Goal: Task Accomplishment & Management: Complete application form

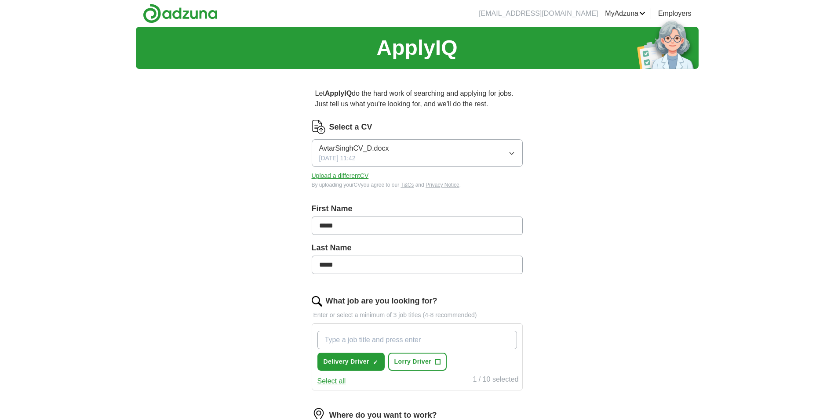
click at [352, 158] on span "[DATE] 11:42" at bounding box center [337, 158] width 36 height 9
click at [336, 150] on span "AvtarSinghCV_D.docx" at bounding box center [354, 148] width 70 height 11
click at [339, 176] on span "AvtarSinghCV_D.docx" at bounding box center [354, 179] width 70 height 11
click at [514, 156] on icon "button" at bounding box center [511, 153] width 7 height 7
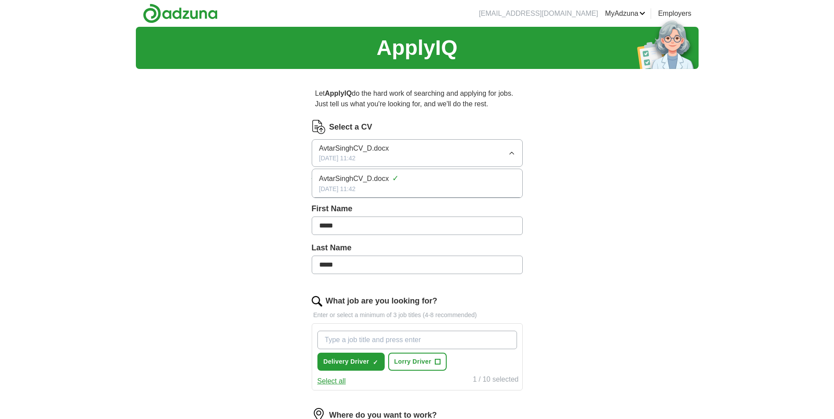
click at [507, 152] on button "AvtarSinghCV_D.docx 13/10/2025, 11:42" at bounding box center [417, 153] width 211 height 28
click at [353, 176] on button "Upload a different CV" at bounding box center [340, 175] width 57 height 9
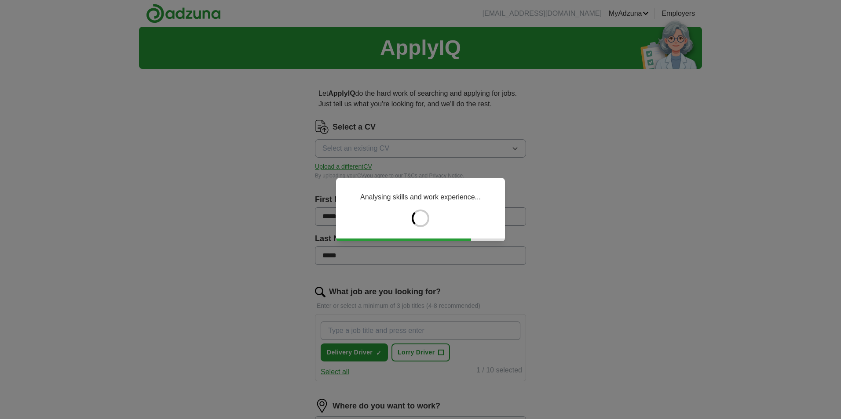
click at [133, 253] on div "Analysing skills and work experience..." at bounding box center [420, 209] width 841 height 419
click at [602, 225] on div "Analysing skills and work experience..." at bounding box center [420, 209] width 841 height 419
click at [265, 164] on div "Analysing skills and work experience..." at bounding box center [420, 209] width 841 height 419
click at [181, 18] on div "Analysing skills and work experience..." at bounding box center [420, 209] width 841 height 419
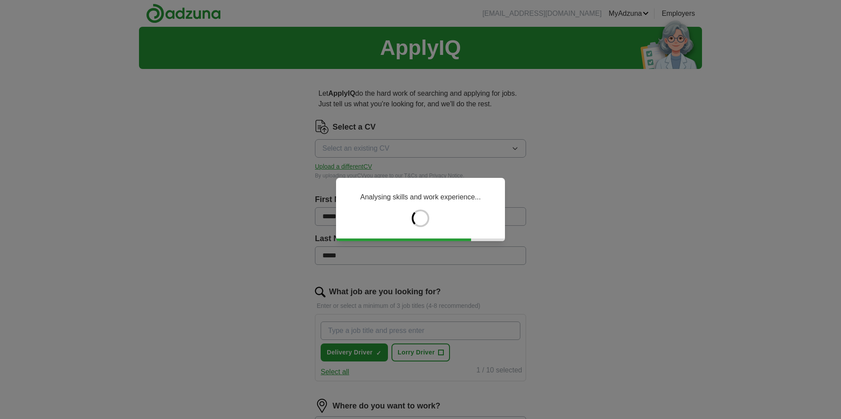
click at [675, 11] on div "Analysing skills and work experience..." at bounding box center [420, 209] width 841 height 419
click at [619, 14] on div "Analysing skills and work experience..." at bounding box center [420, 209] width 841 height 419
click at [580, 18] on div "Analysing skills and work experience..." at bounding box center [420, 209] width 841 height 419
drag, startPoint x: 71, startPoint y: 20, endPoint x: 130, endPoint y: 40, distance: 62.4
click at [130, 40] on div "Analysing skills and work experience..." at bounding box center [420, 209] width 841 height 419
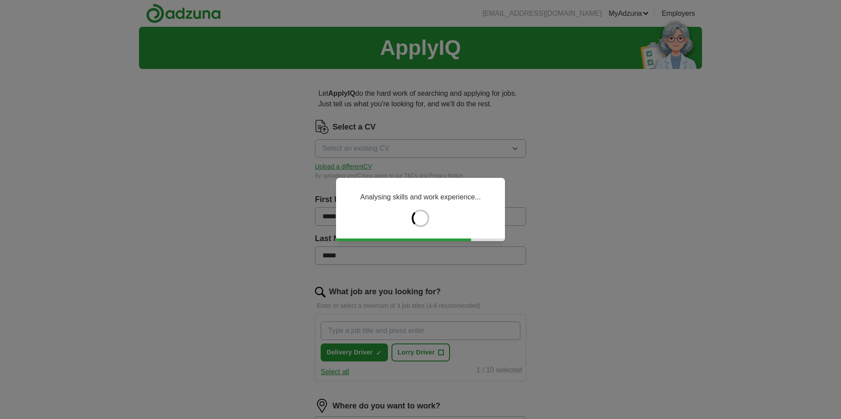
drag, startPoint x: 318, startPoint y: 373, endPoint x: 338, endPoint y: 362, distance: 22.2
click at [323, 370] on div "Analysing skills and work experience..." at bounding box center [420, 209] width 841 height 419
click at [339, 358] on div "Analysing skills and work experience..." at bounding box center [420, 209] width 841 height 419
click at [417, 355] on div "Analysing skills and work experience..." at bounding box center [420, 209] width 841 height 419
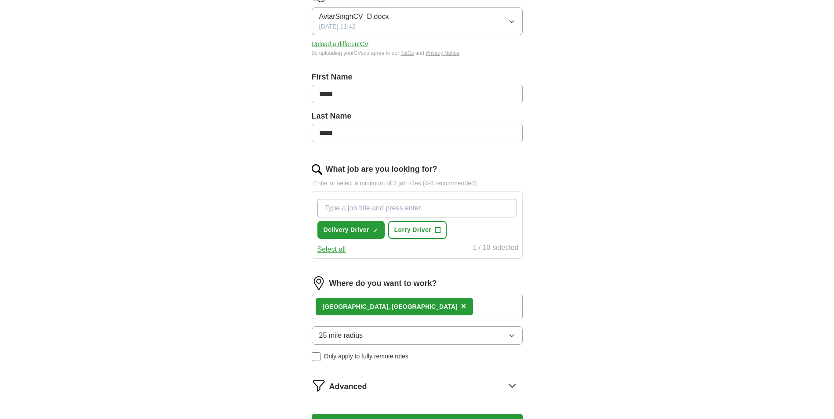
scroll to position [220, 0]
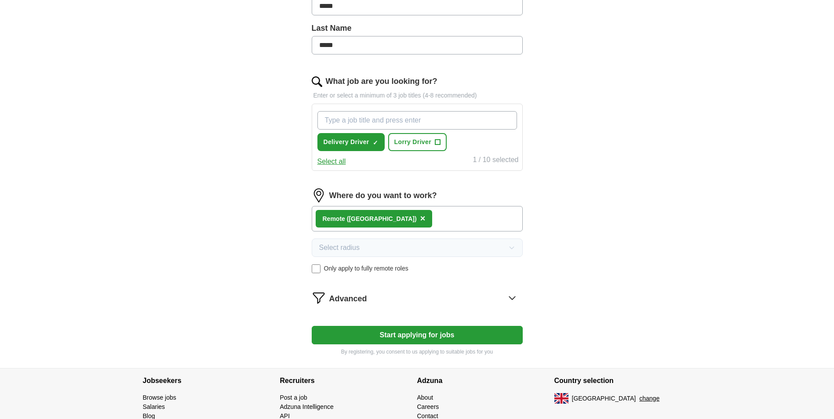
click at [432, 339] on button "Start applying for jobs" at bounding box center [417, 335] width 211 height 18
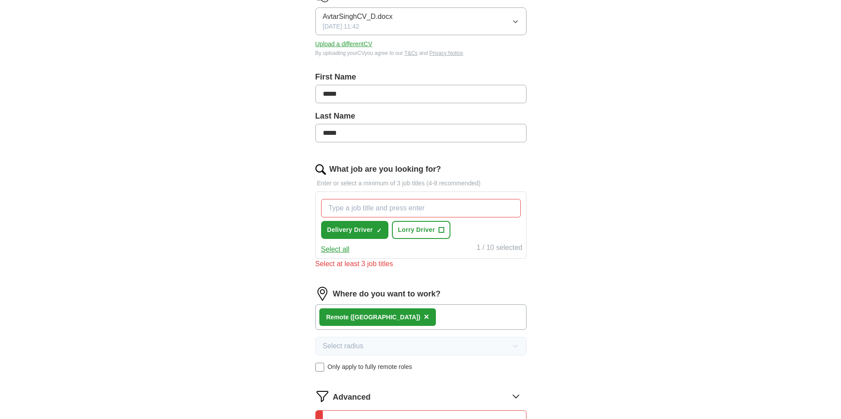
scroll to position [0, 0]
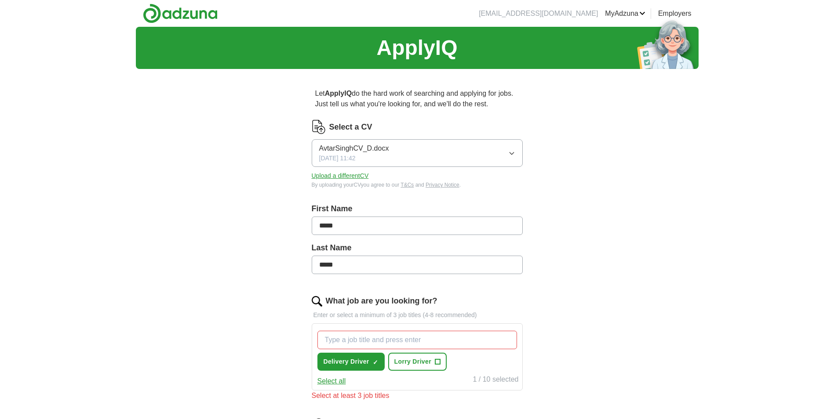
click at [349, 176] on button "Upload a different CV" at bounding box center [340, 175] width 57 height 9
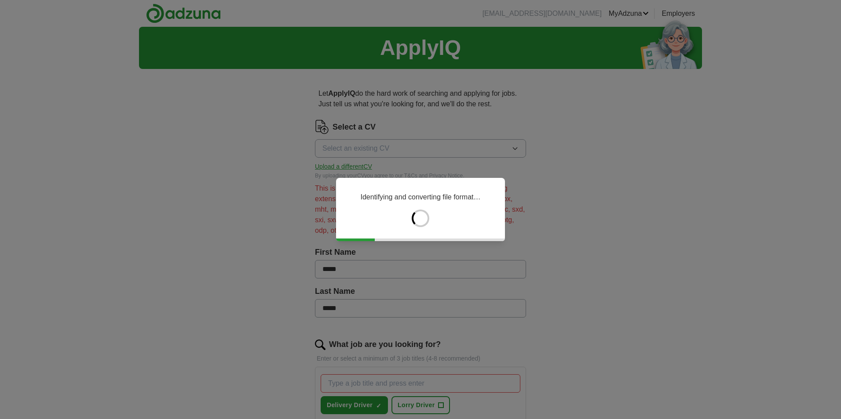
click at [200, 217] on div "Identifying and converting file format…" at bounding box center [420, 209] width 841 height 419
